Goal: Task Accomplishment & Management: Manage account settings

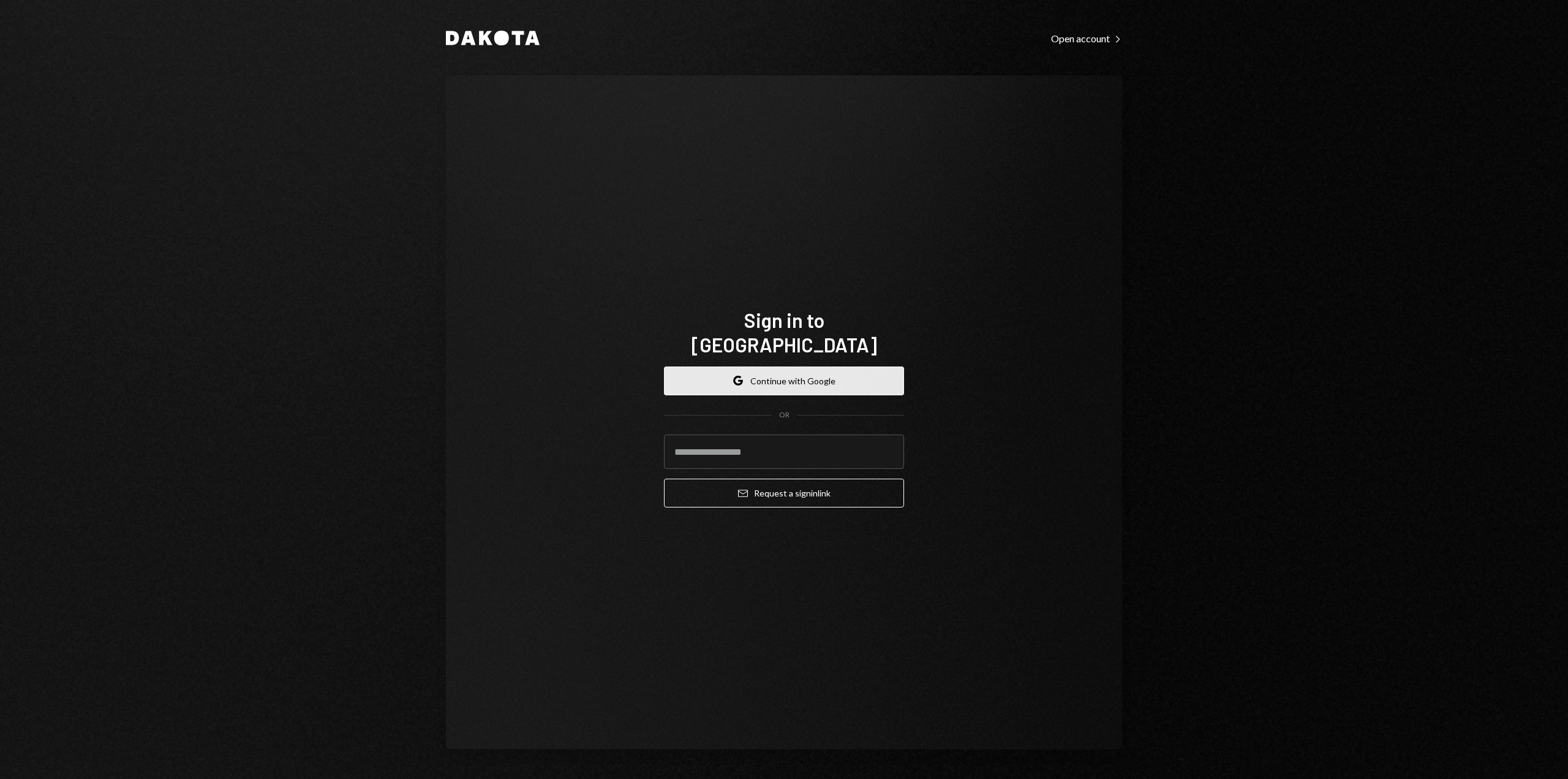
click at [797, 372] on button "Google Continue with Google" at bounding box center [784, 381] width 240 height 29
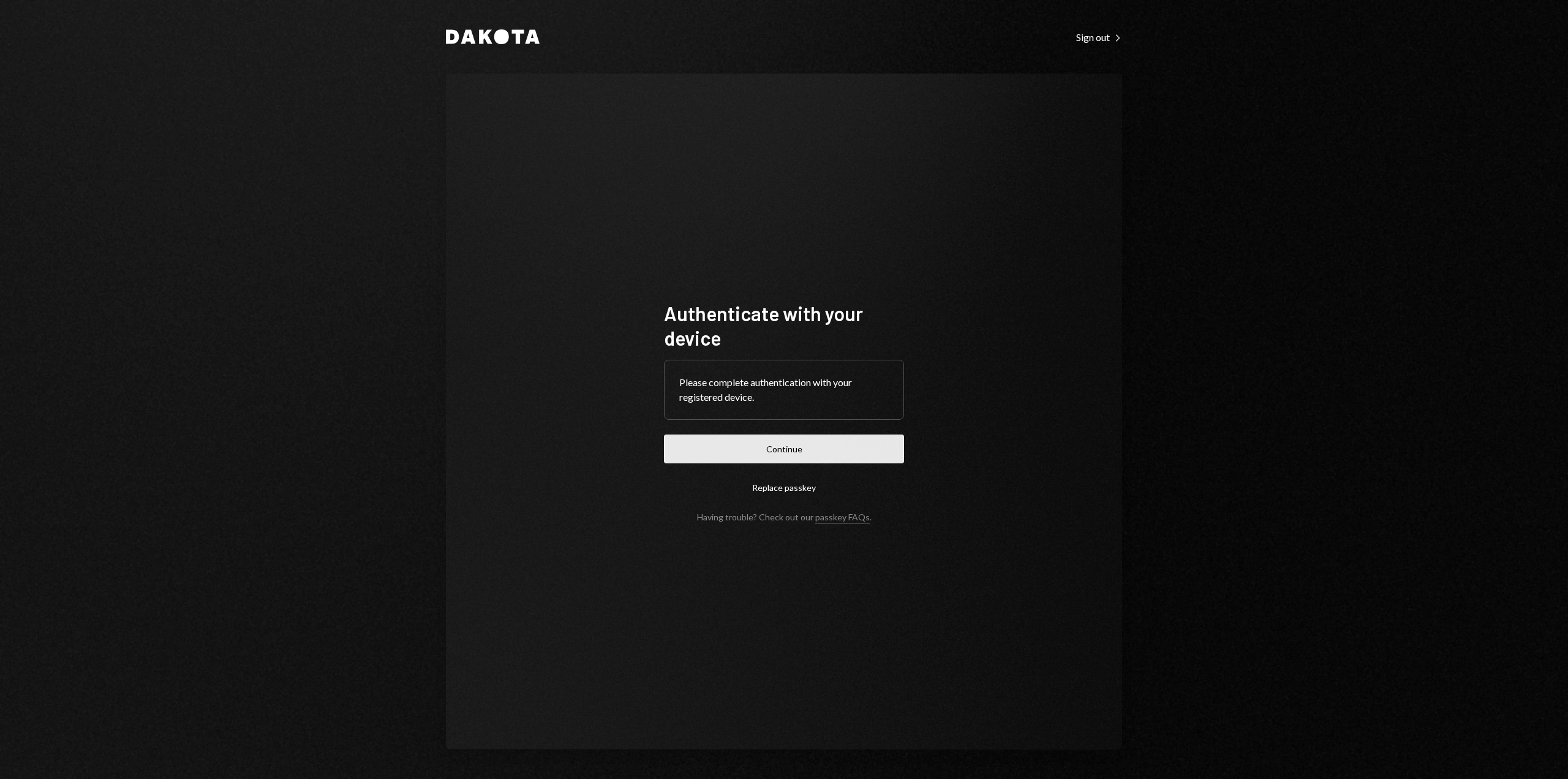
click at [787, 446] on button "Continue" at bounding box center [784, 448] width 240 height 29
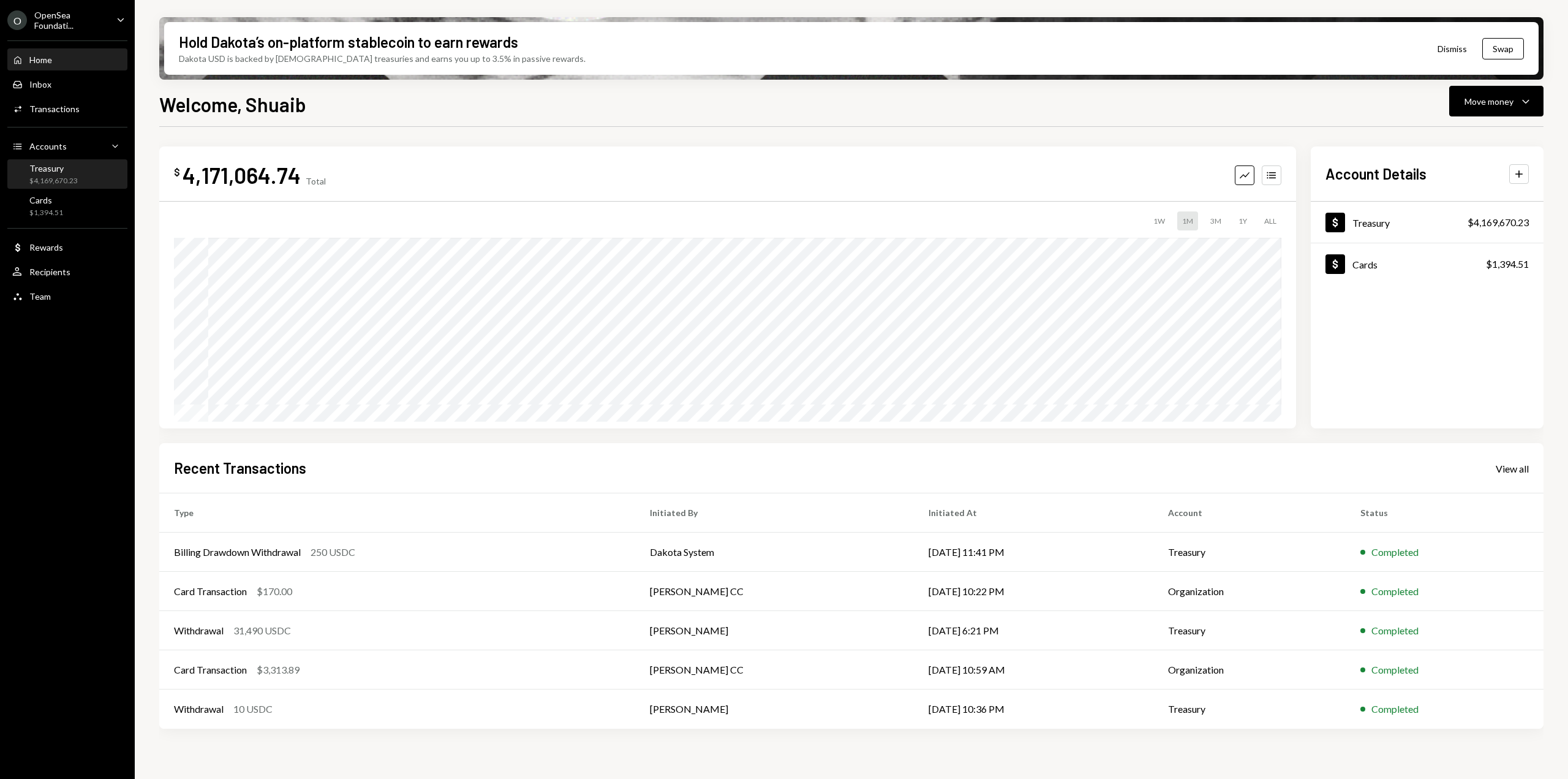
click at [66, 179] on div "$4,169,670.23" at bounding box center [54, 181] width 49 height 10
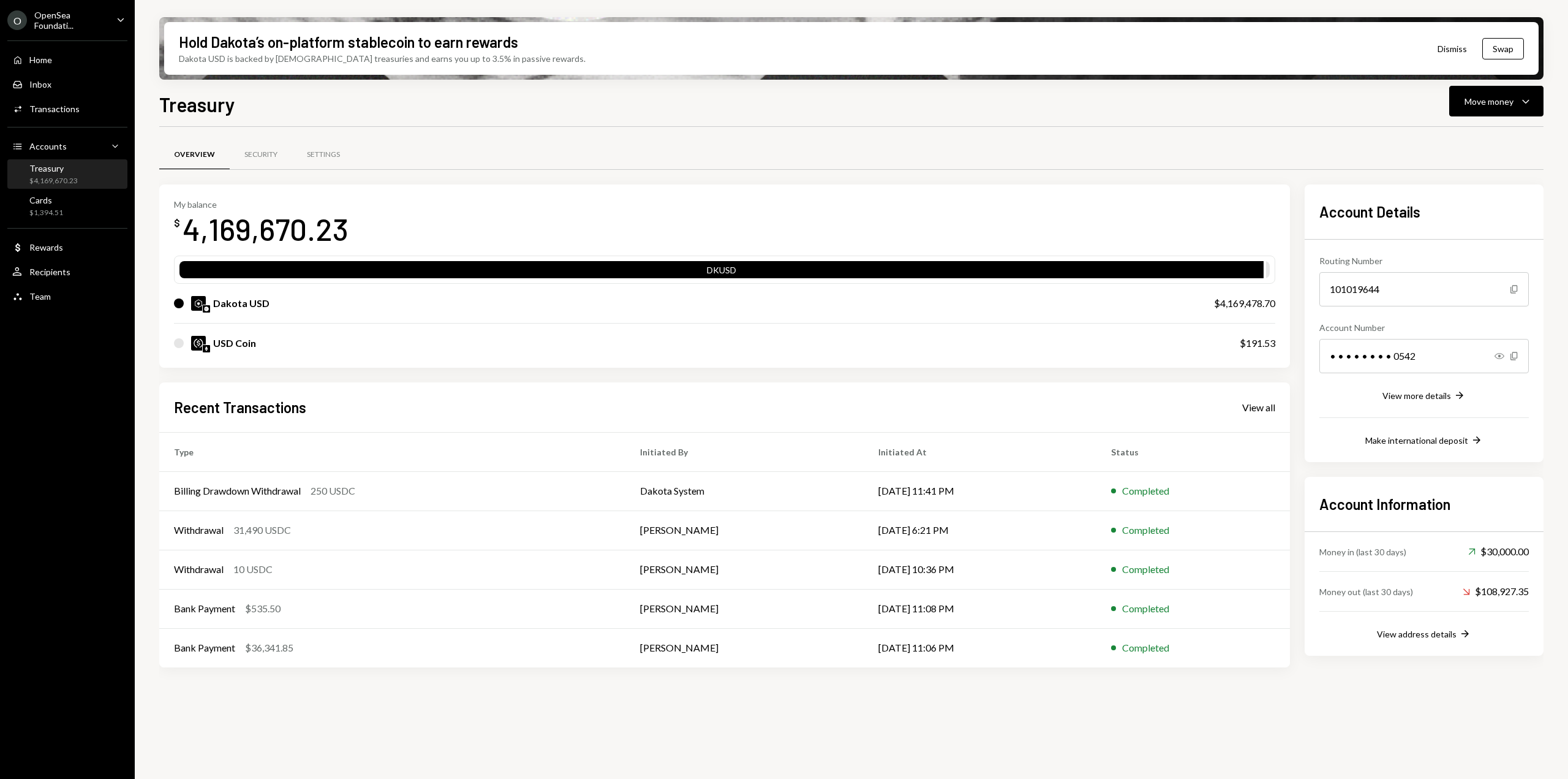
click at [75, 176] on div "$4,169,670.23" at bounding box center [54, 181] width 49 height 10
click at [1264, 411] on div "View all" at bounding box center [1258, 407] width 33 height 13
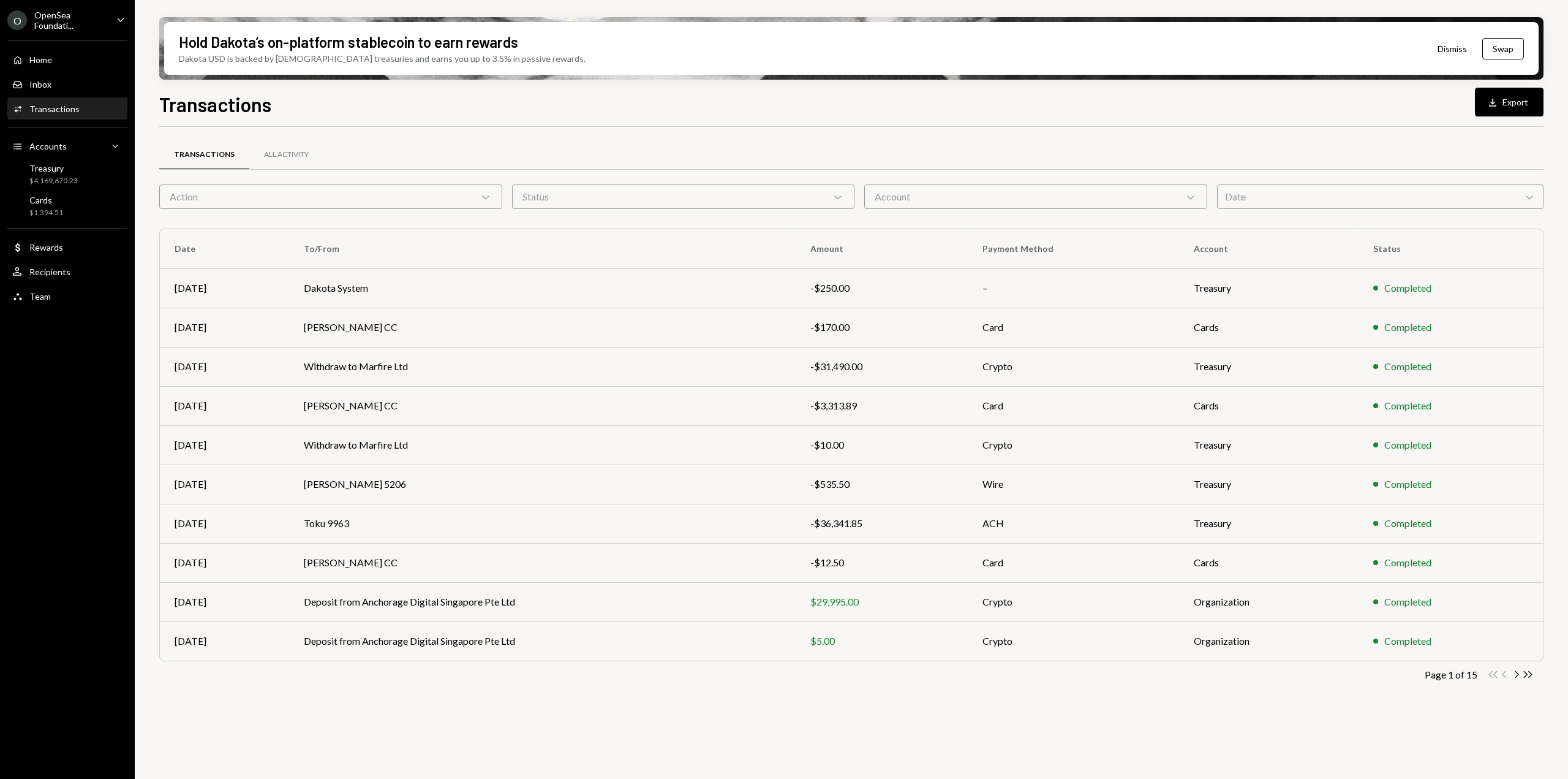
click at [1272, 200] on div "Date Chevron Down" at bounding box center [1380, 196] width 327 height 24
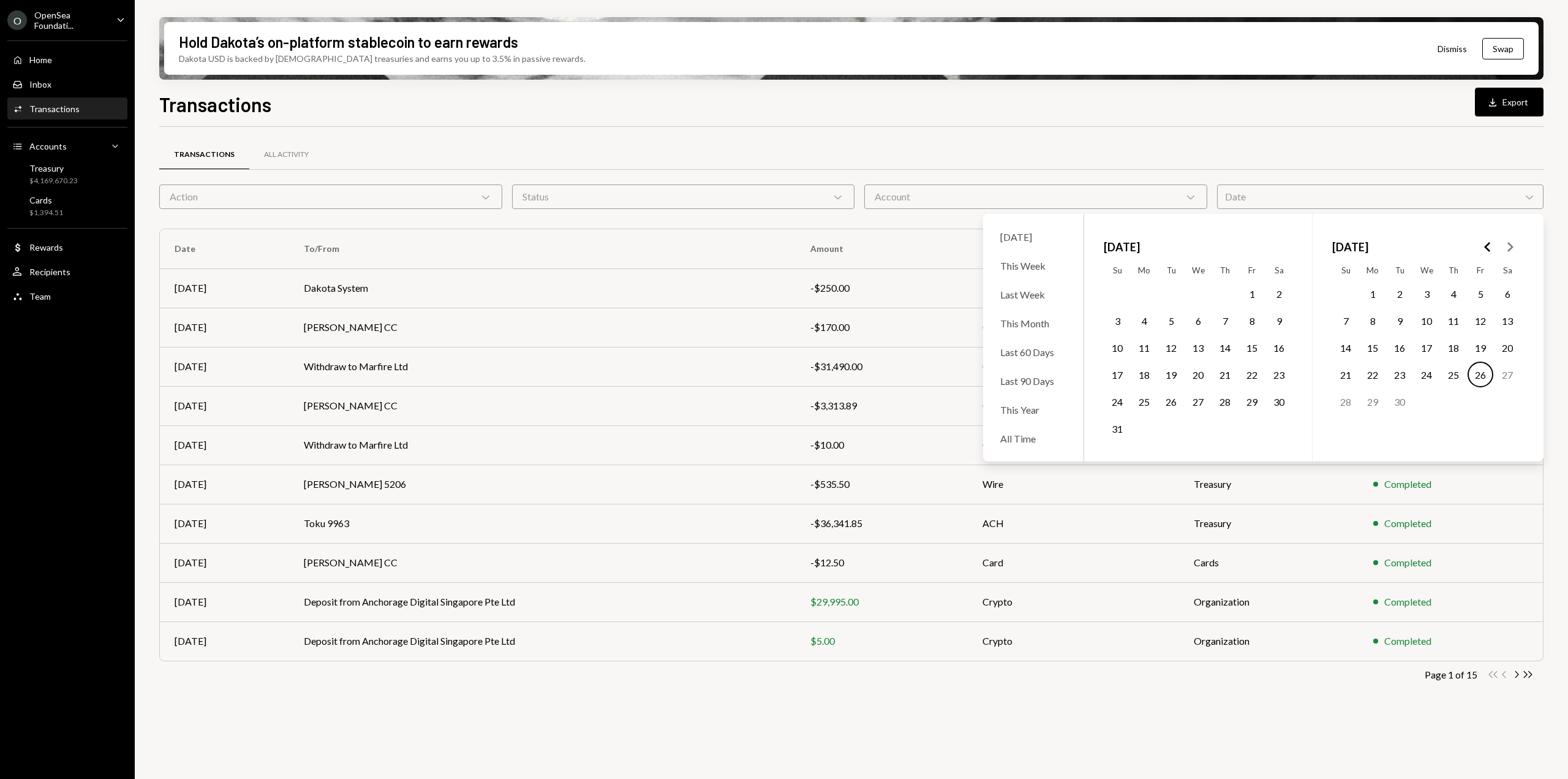
click at [1378, 297] on button "1" at bounding box center [1372, 293] width 26 height 26
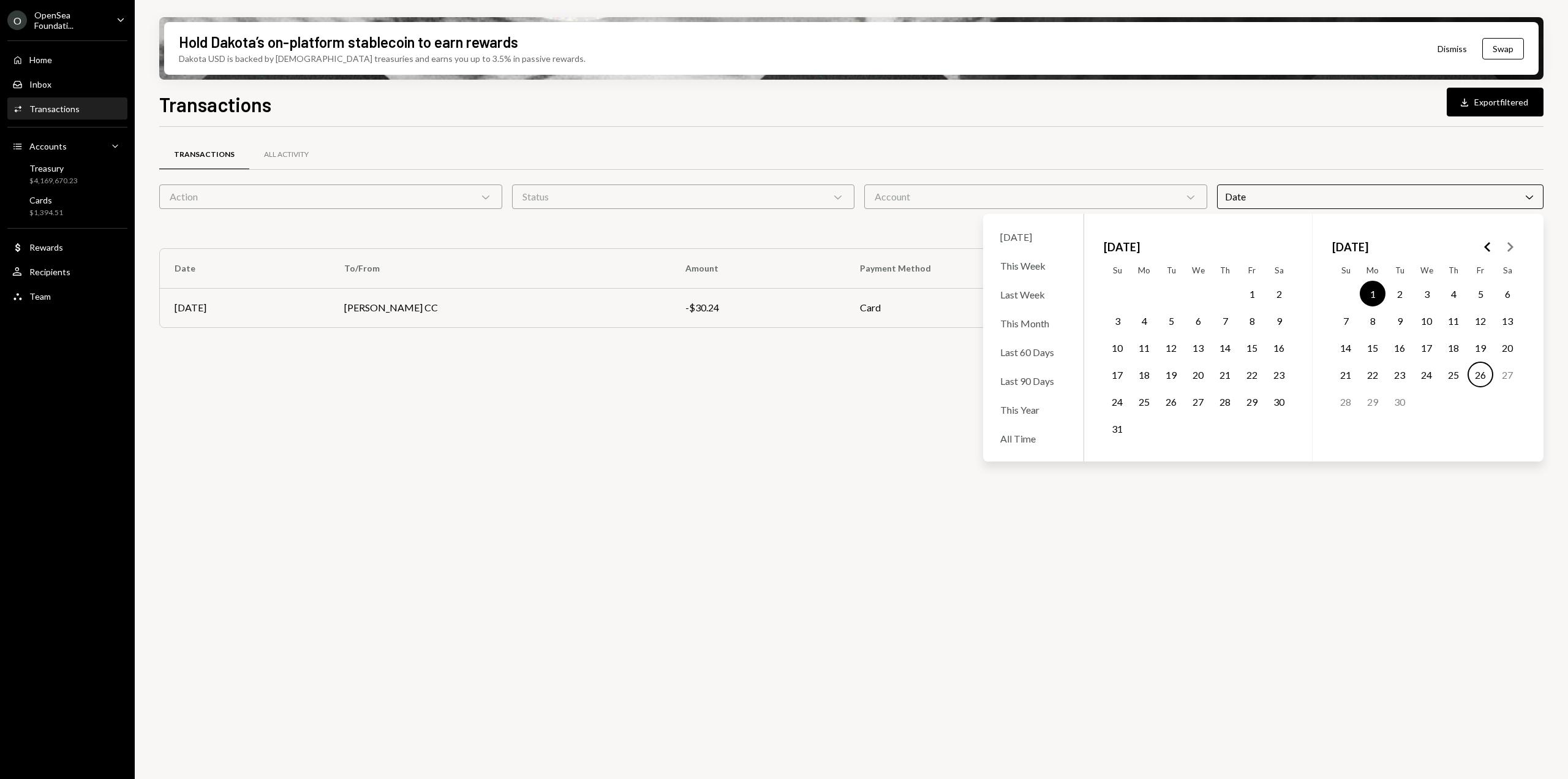
click at [1488, 373] on button "26" at bounding box center [1480, 374] width 26 height 26
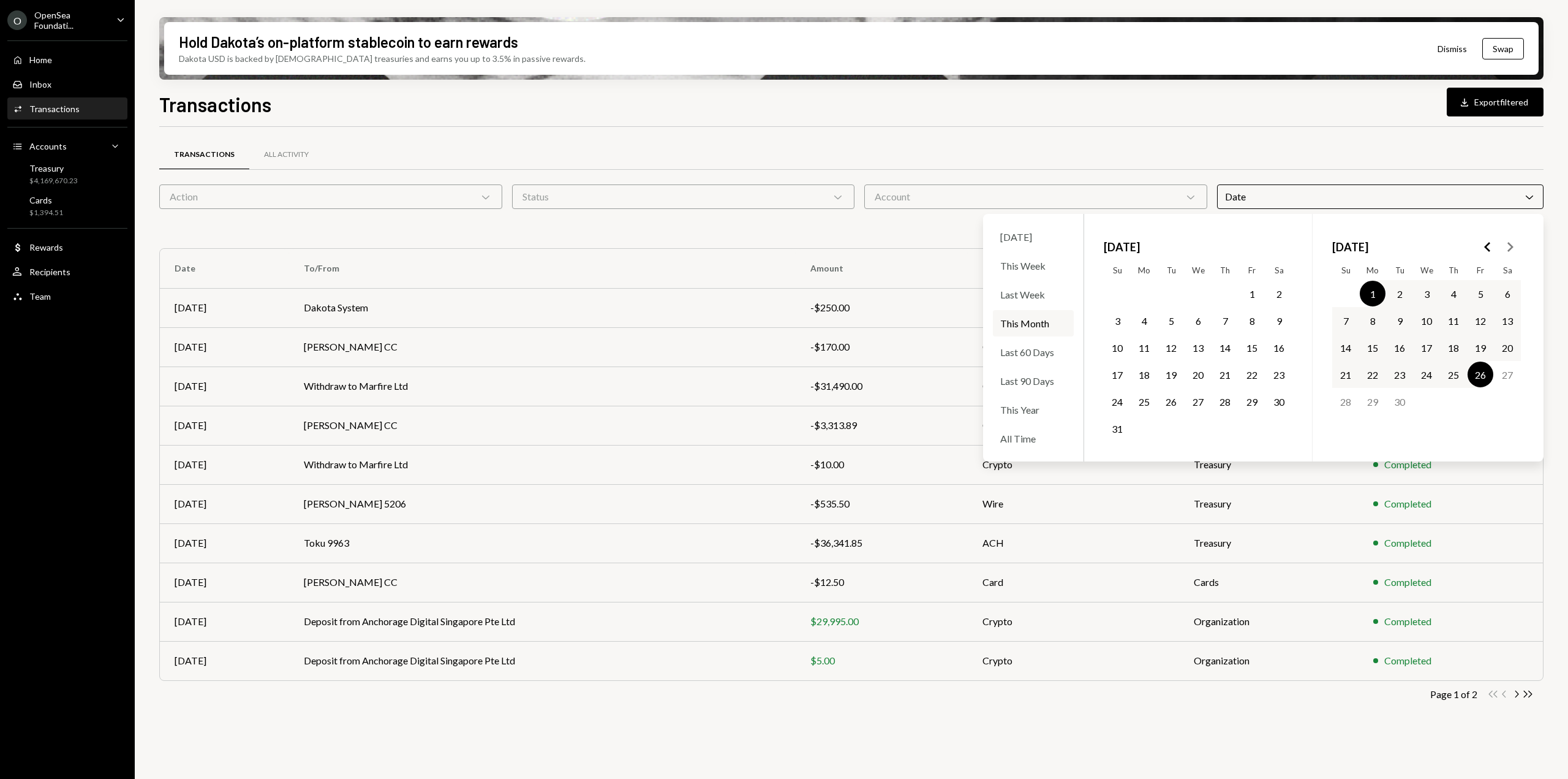
click at [1173, 137] on div "Transactions All Activity Action Chevron Down Status Chevron Down Account Chevr…" at bounding box center [851, 429] width 1384 height 604
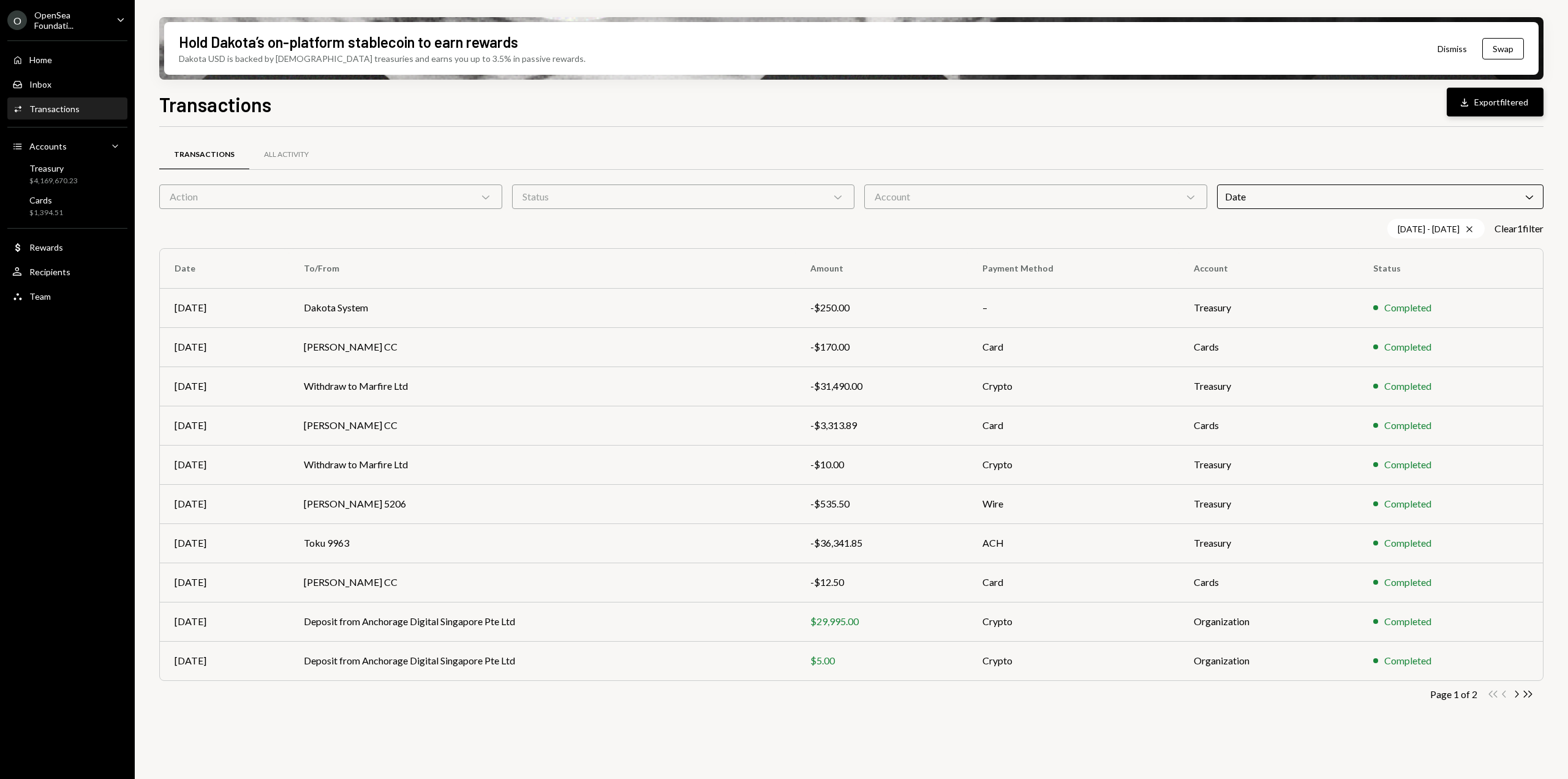
click at [1509, 107] on button "Download Export filtered" at bounding box center [1494, 102] width 96 height 29
click at [121, 25] on icon "Caret Down" at bounding box center [121, 19] width 13 height 13
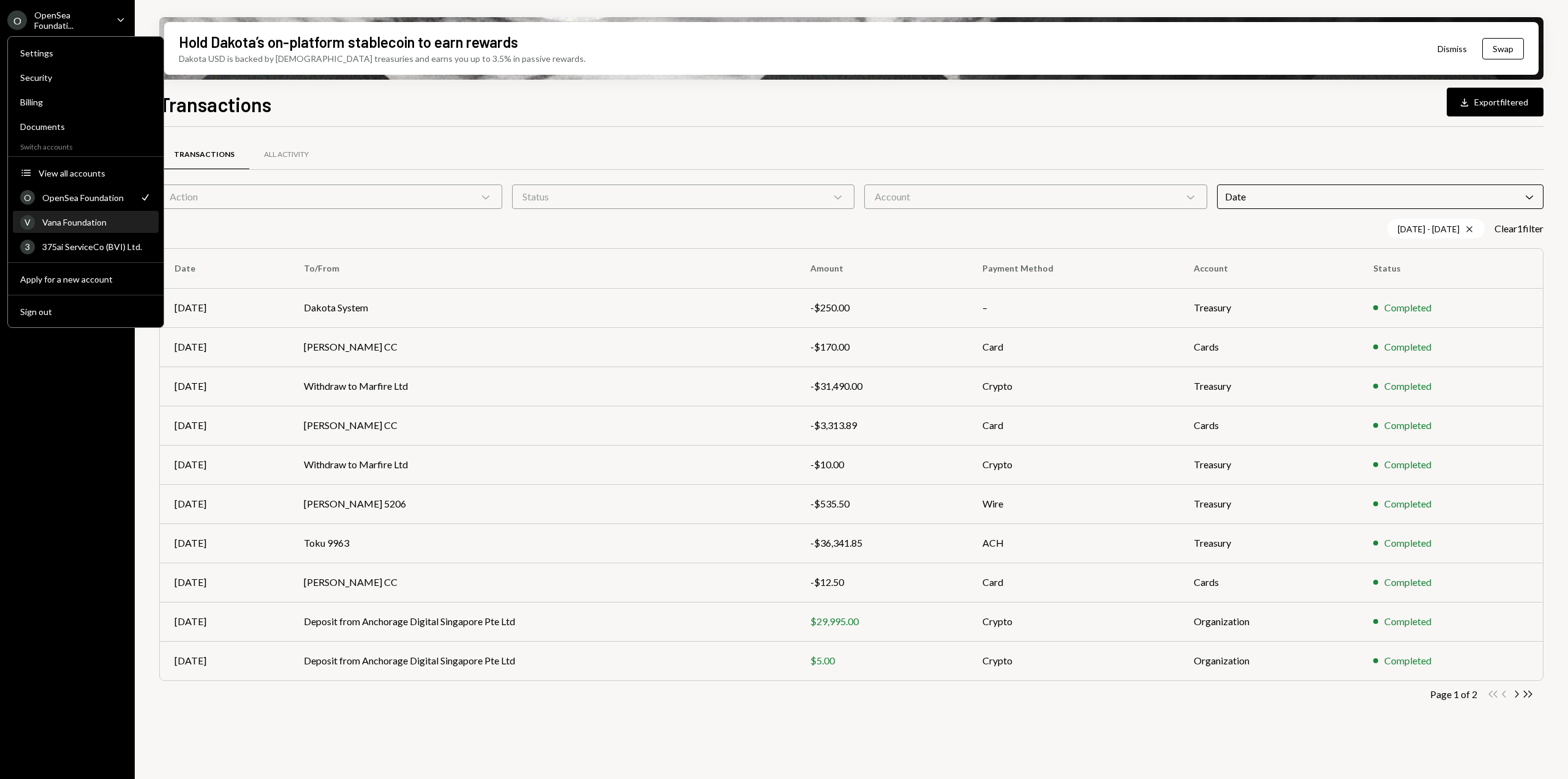
click at [80, 223] on div "Vana Foundation" at bounding box center [96, 222] width 109 height 10
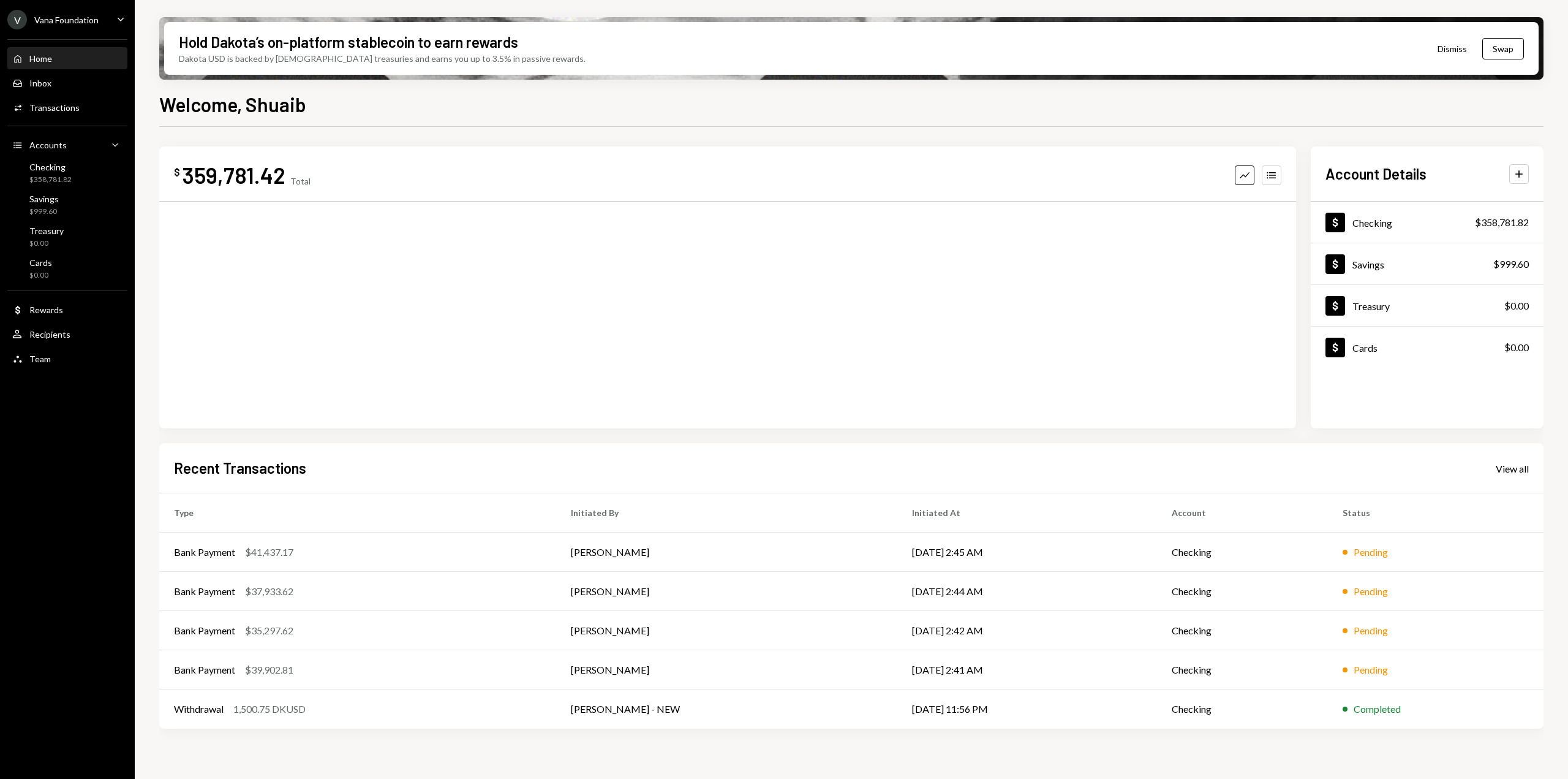
click at [124, 25] on icon "Caret Down" at bounding box center [121, 19] width 13 height 13
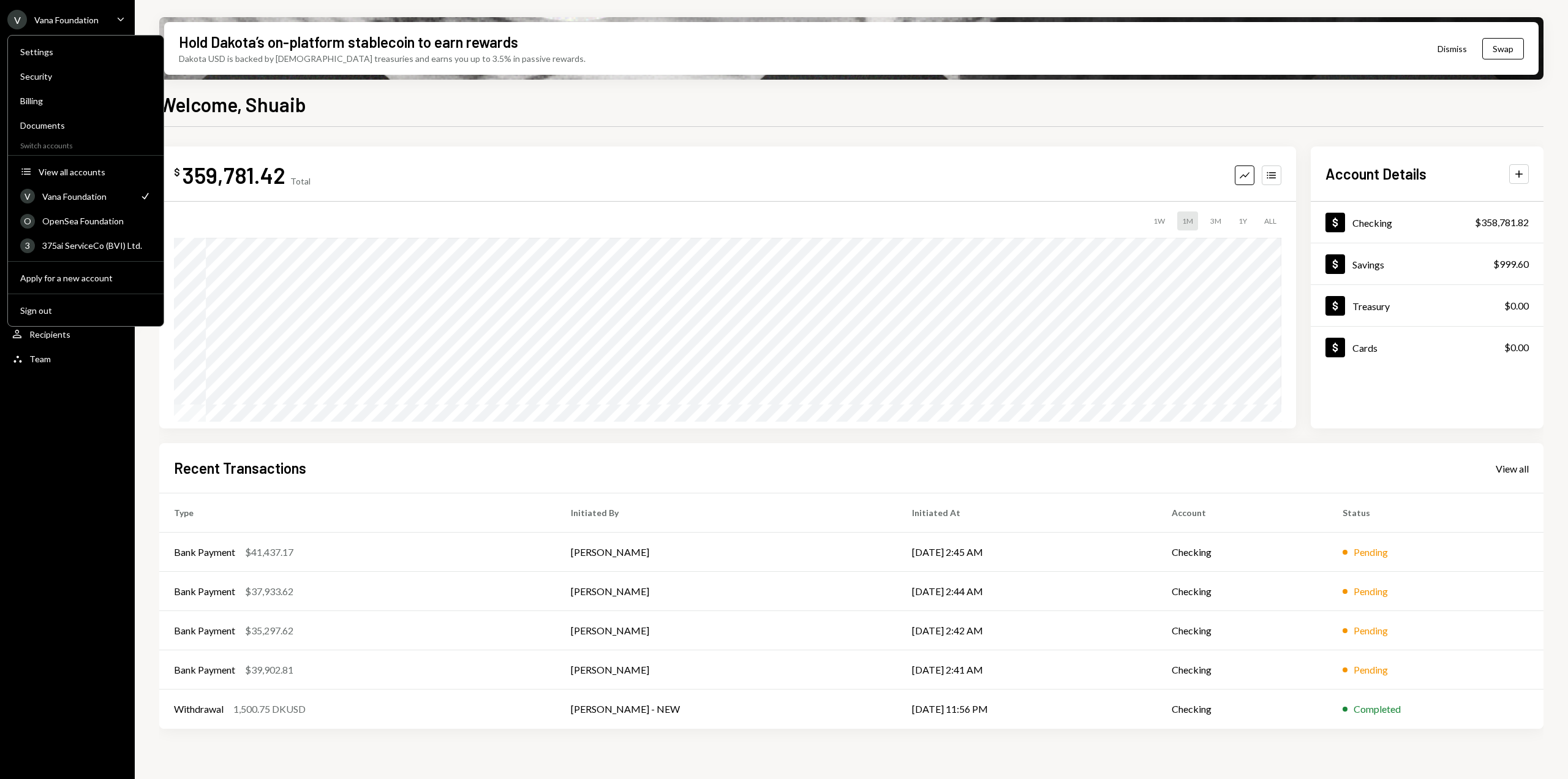
click at [124, 24] on icon "Caret Down" at bounding box center [121, 19] width 13 height 13
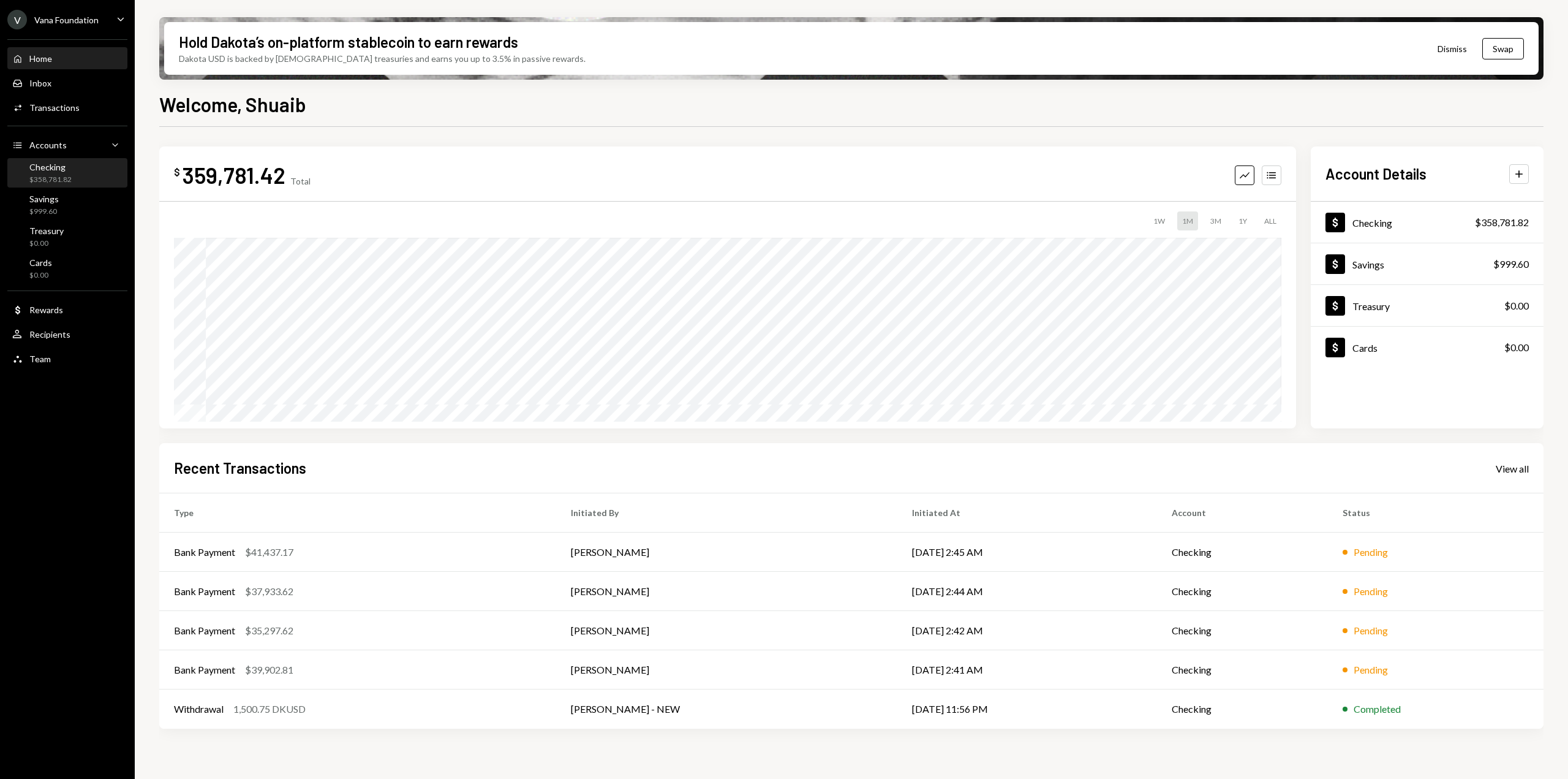
click at [64, 175] on div "$358,781.82" at bounding box center [50, 180] width 42 height 10
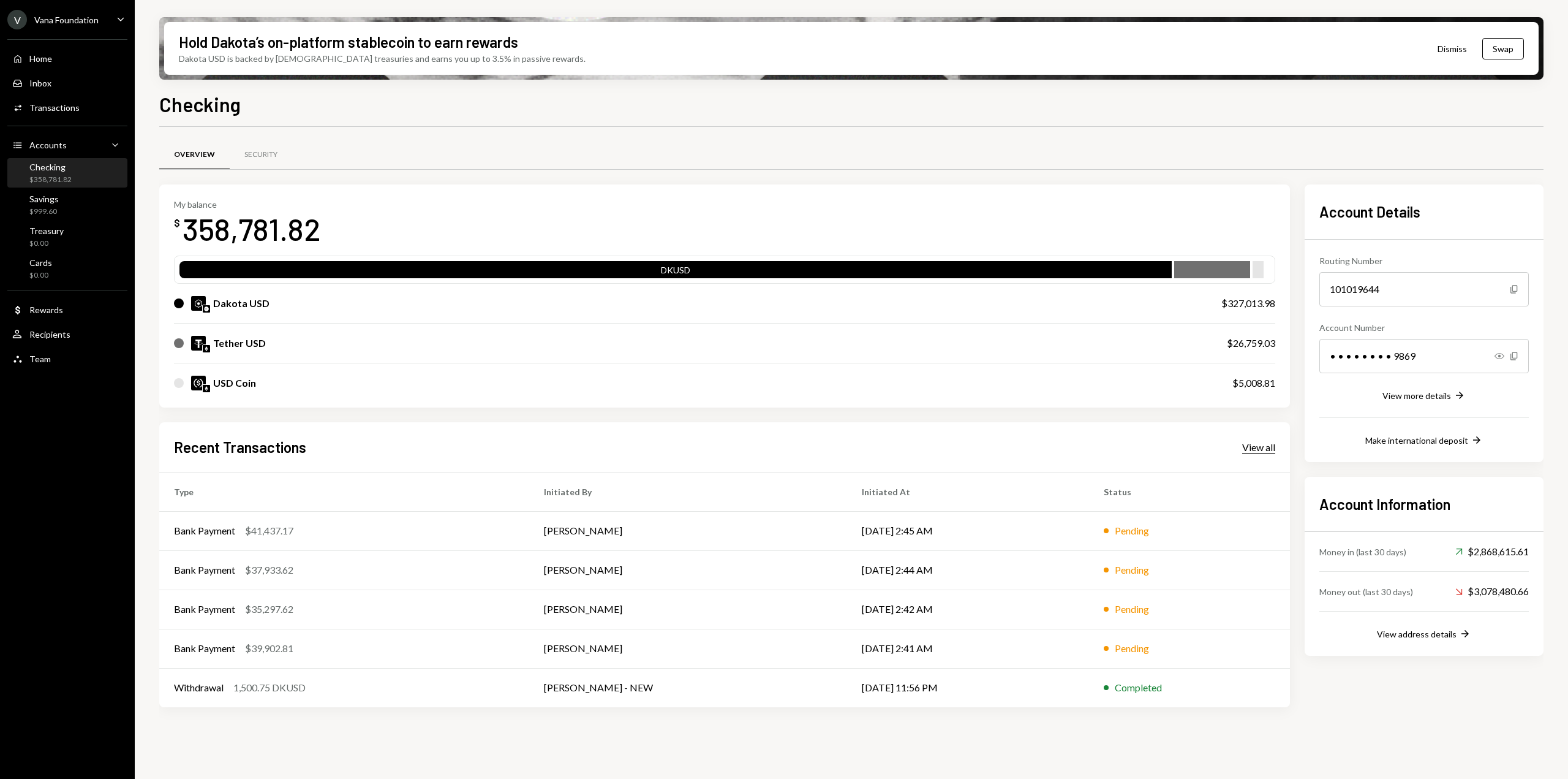
click at [1255, 449] on div "View all" at bounding box center [1258, 447] width 33 height 13
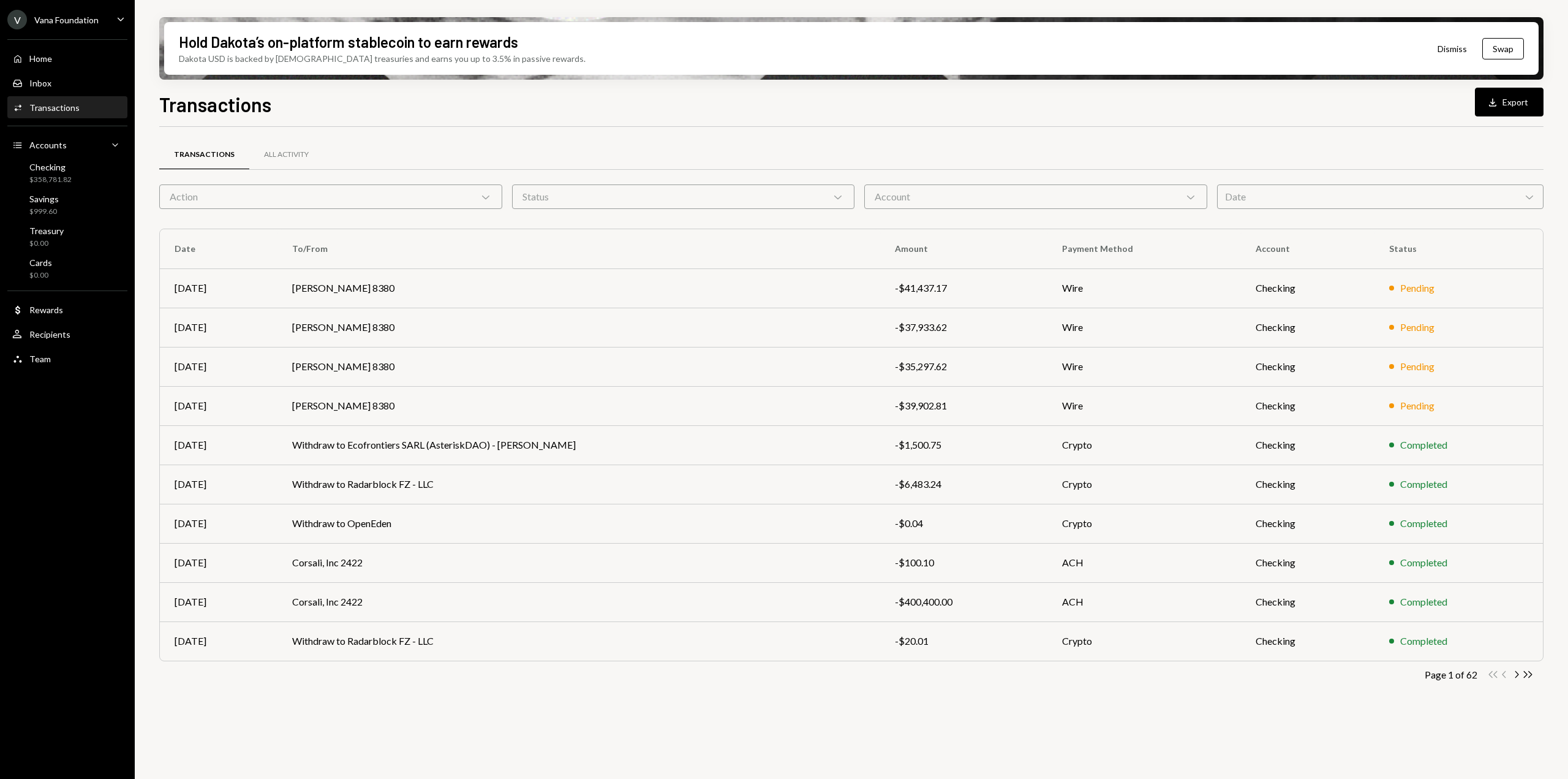
click at [1284, 199] on div "Date Chevron Down" at bounding box center [1380, 196] width 327 height 24
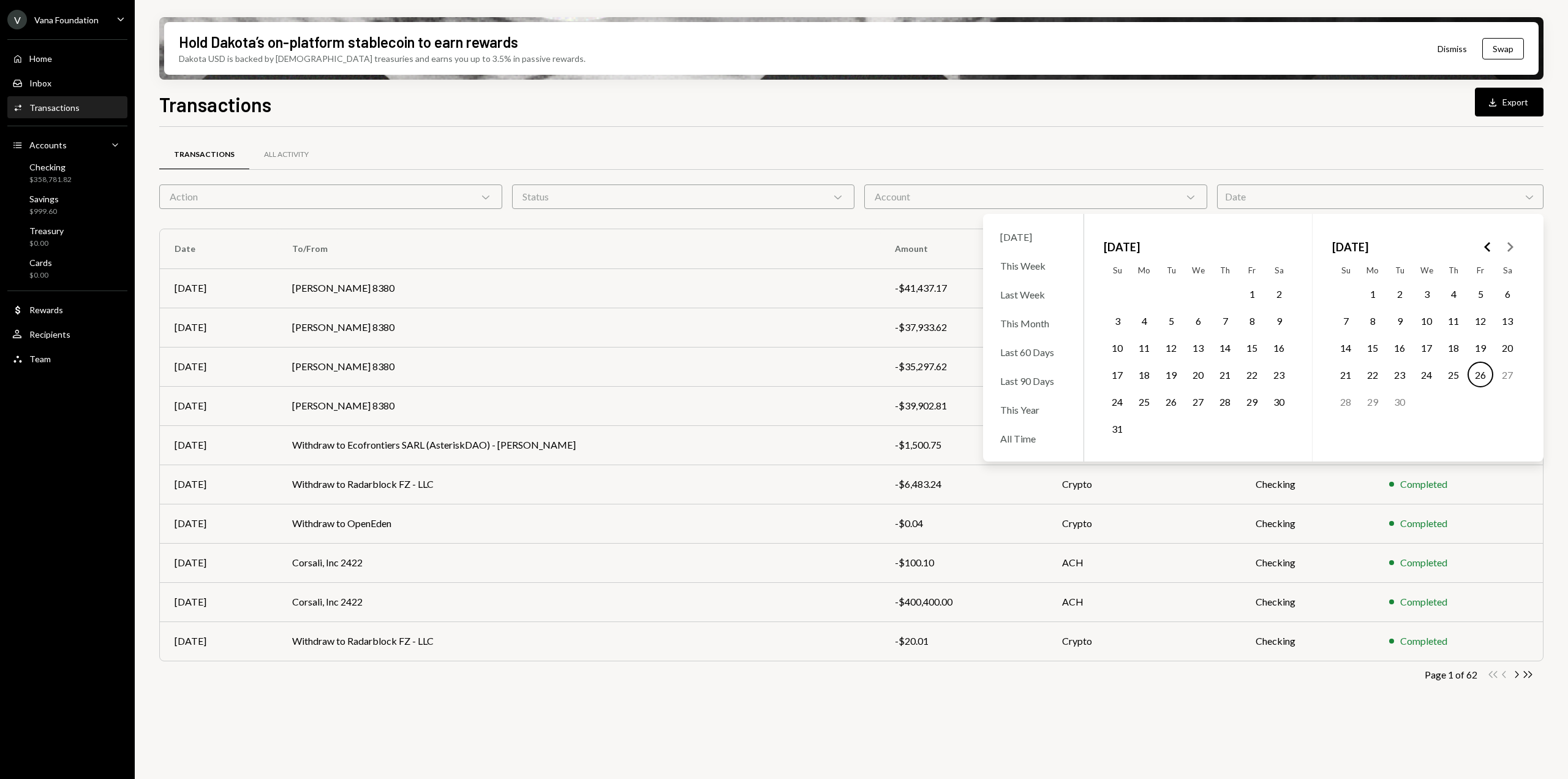
click at [1384, 295] on button "1" at bounding box center [1372, 293] width 26 height 26
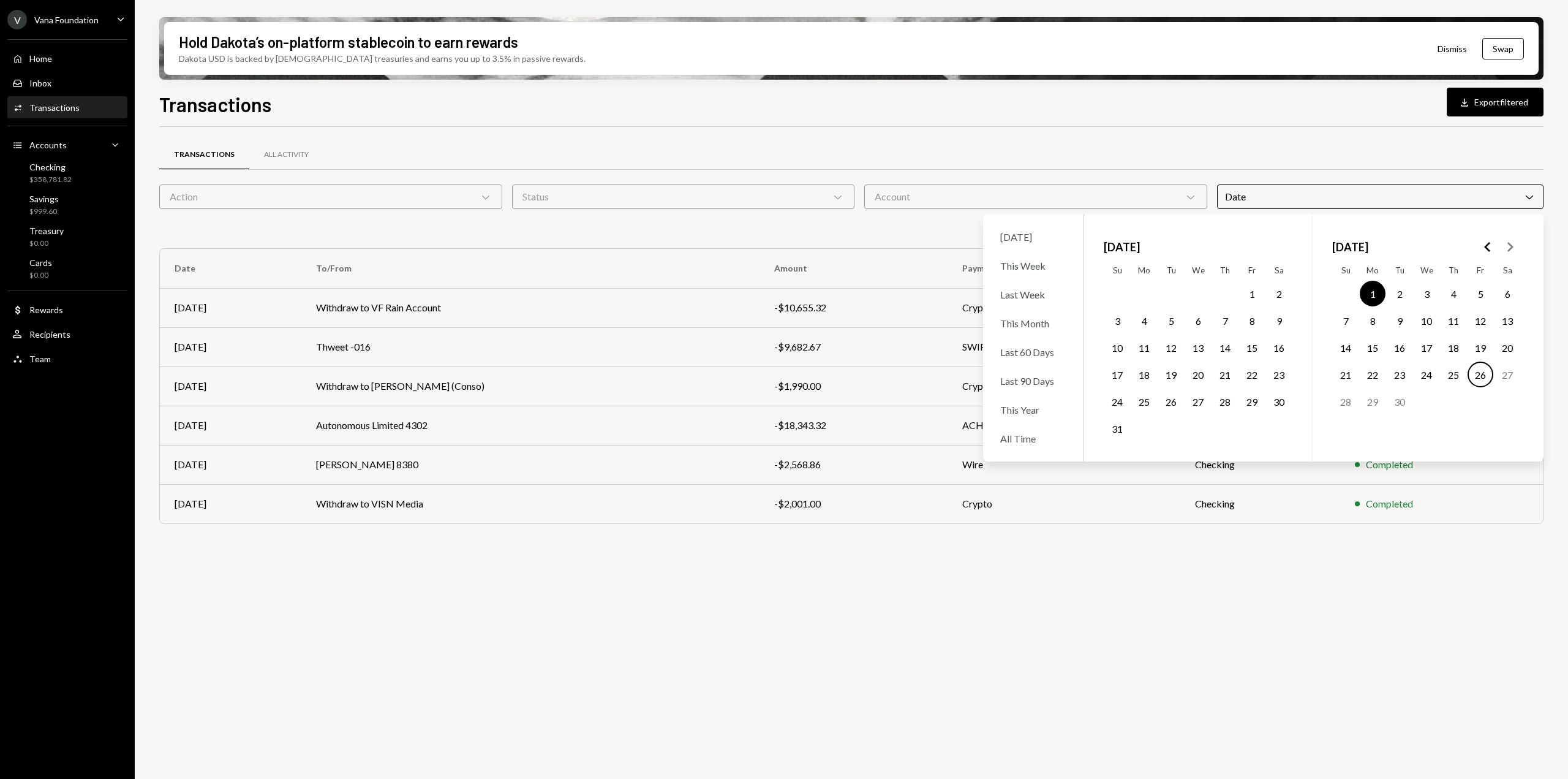
click at [1480, 380] on button "26" at bounding box center [1480, 374] width 26 height 26
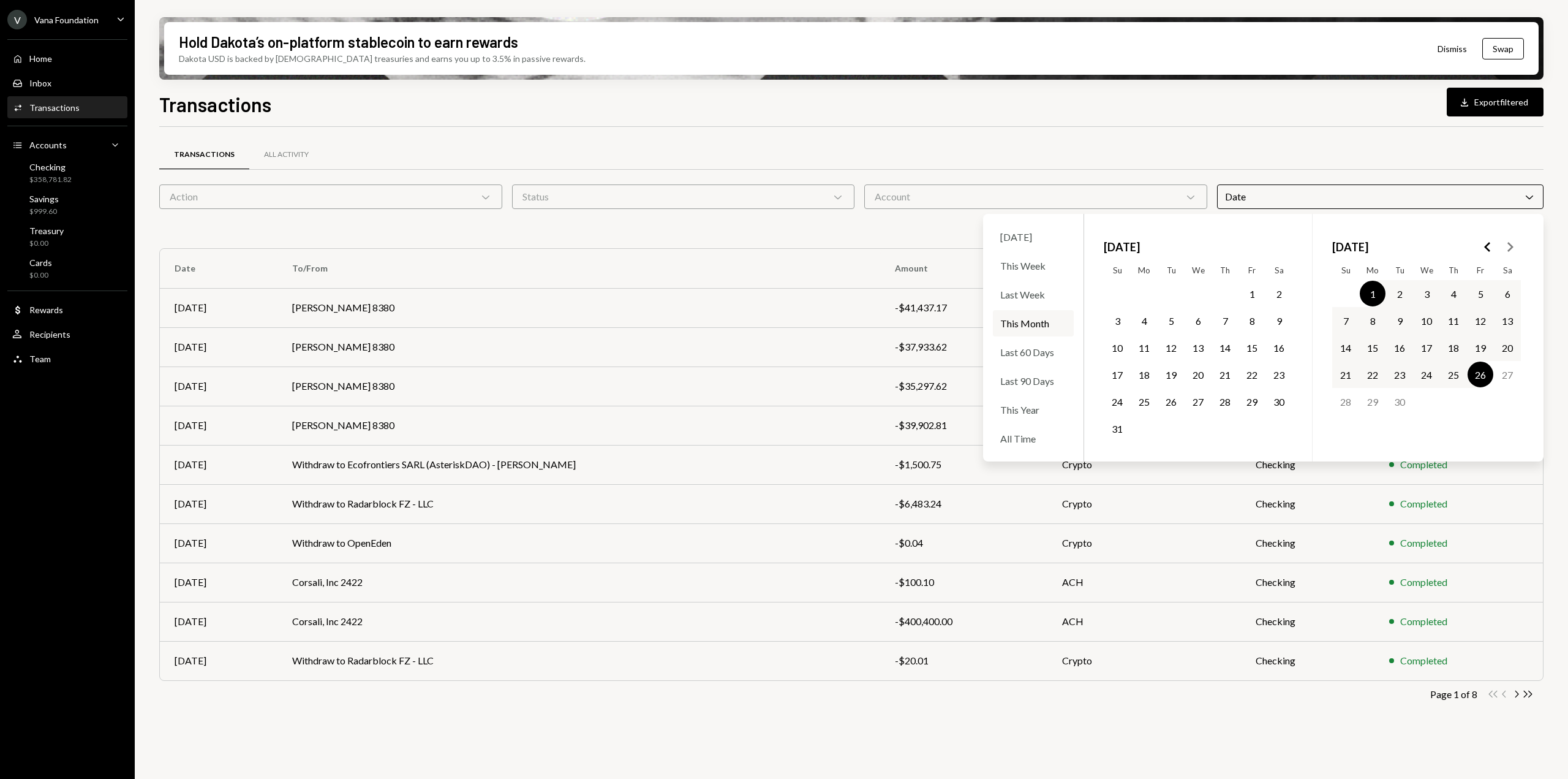
click at [1396, 144] on div "Transactions All Activity" at bounding box center [851, 155] width 1384 height 31
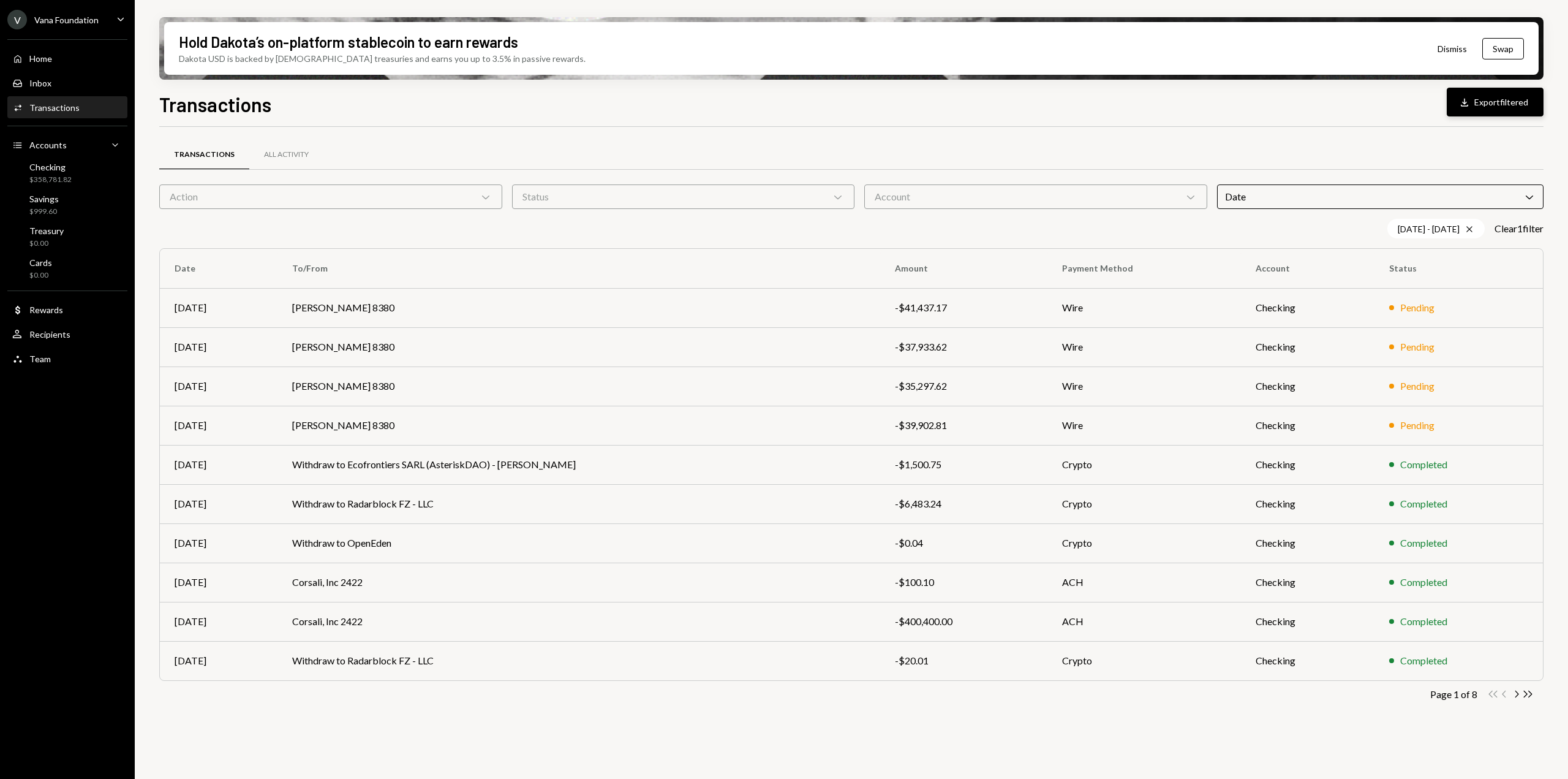
click at [1509, 110] on button "Download Export filtered" at bounding box center [1494, 102] width 96 height 29
